Goal: Information Seeking & Learning: Find specific fact

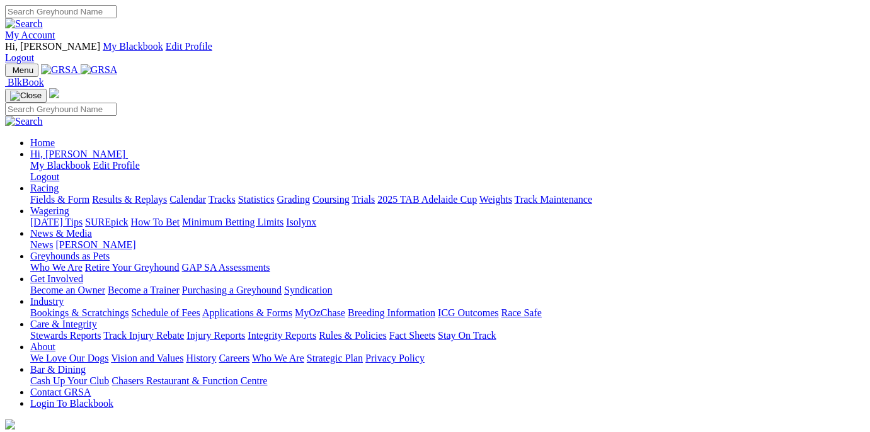
scroll to position [259, 0]
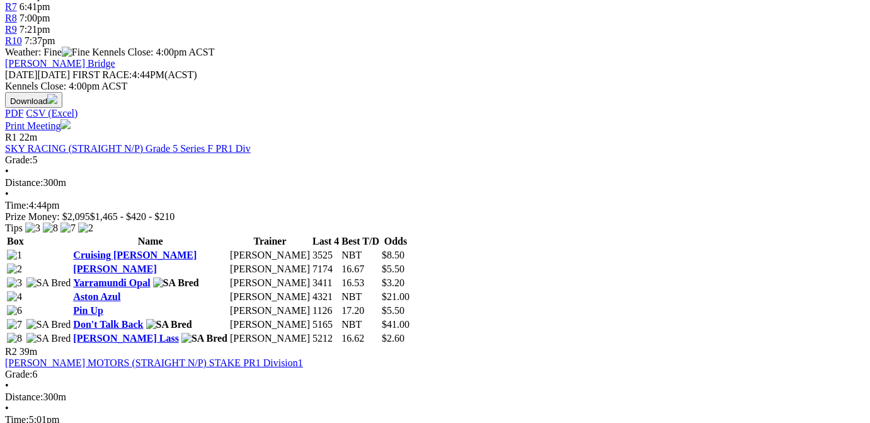
scroll to position [634, 0]
